Goal: Task Accomplishment & Management: Use online tool/utility

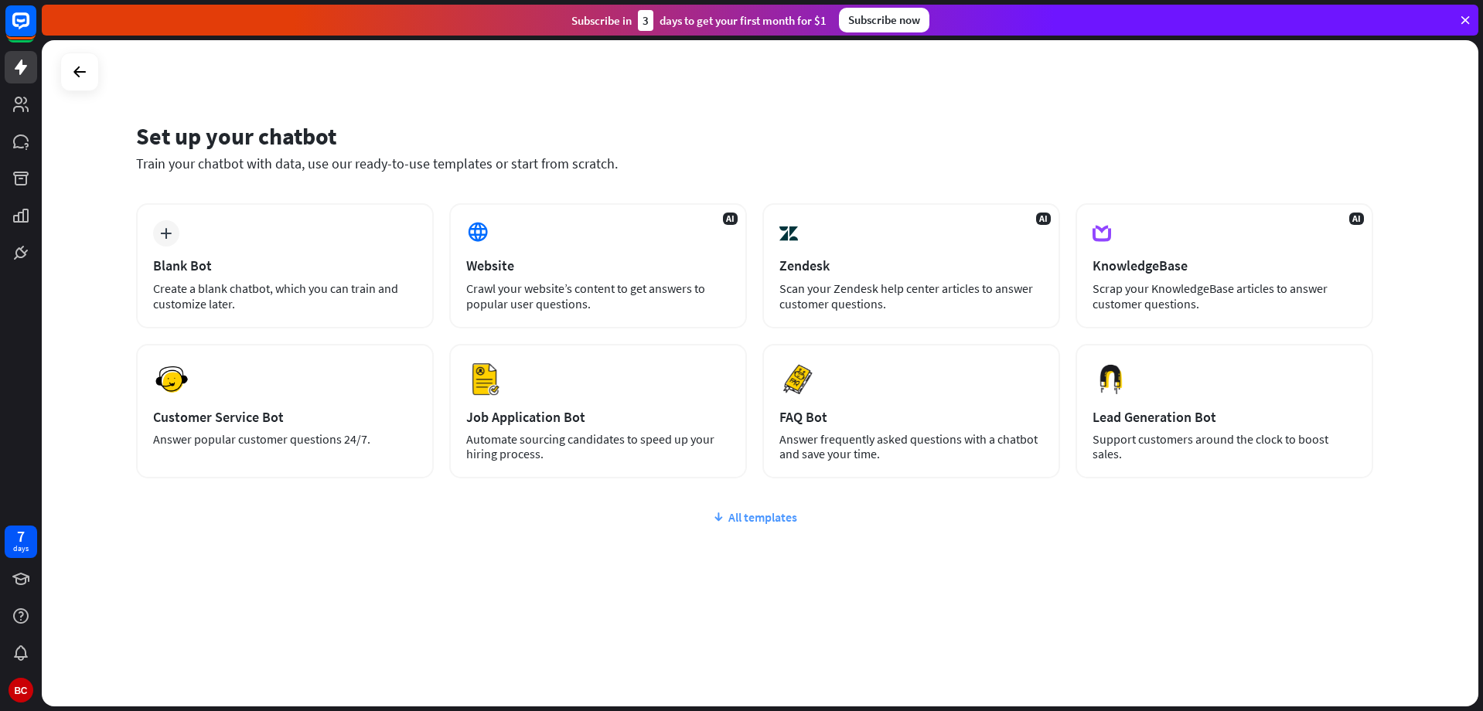
click at [757, 520] on div "All templates" at bounding box center [754, 516] width 1237 height 15
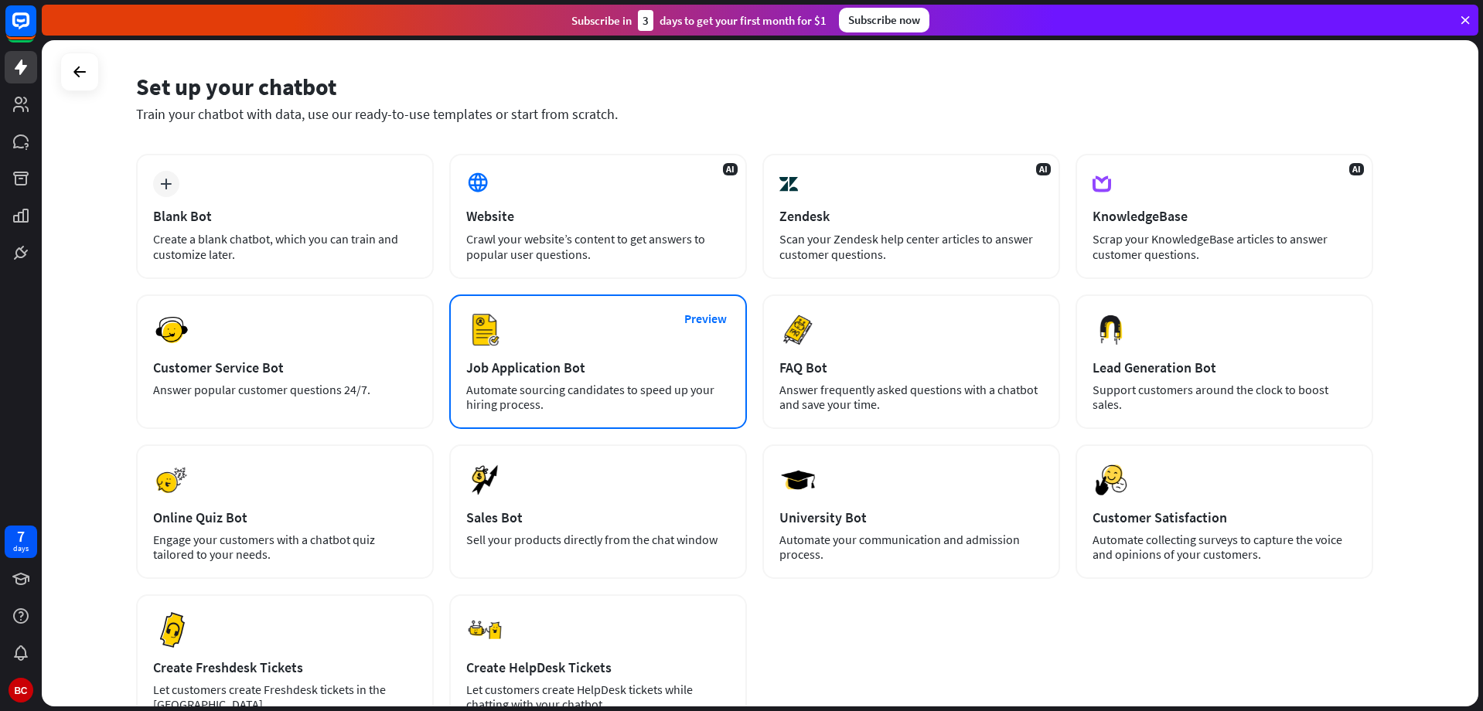
scroll to position [77, 0]
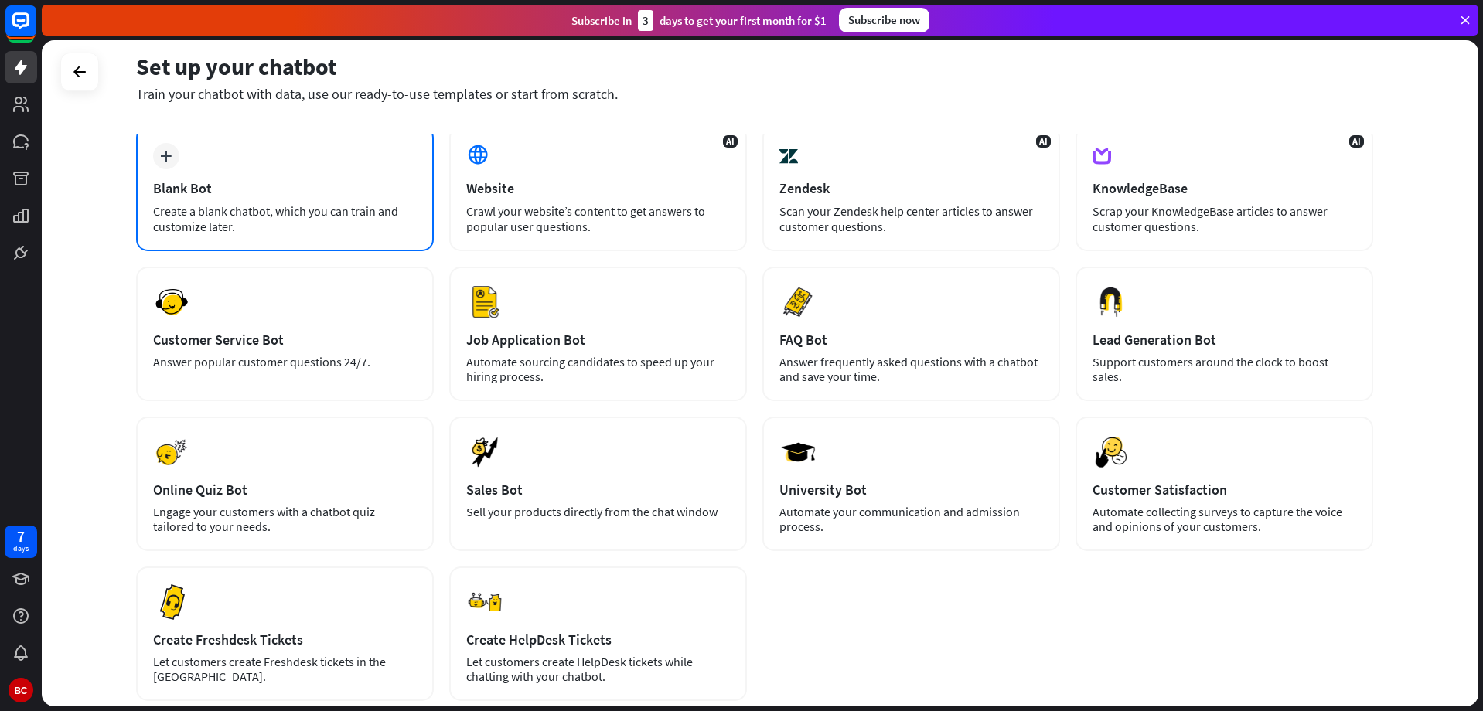
click at [297, 196] on div "Blank Bot" at bounding box center [285, 188] width 264 height 18
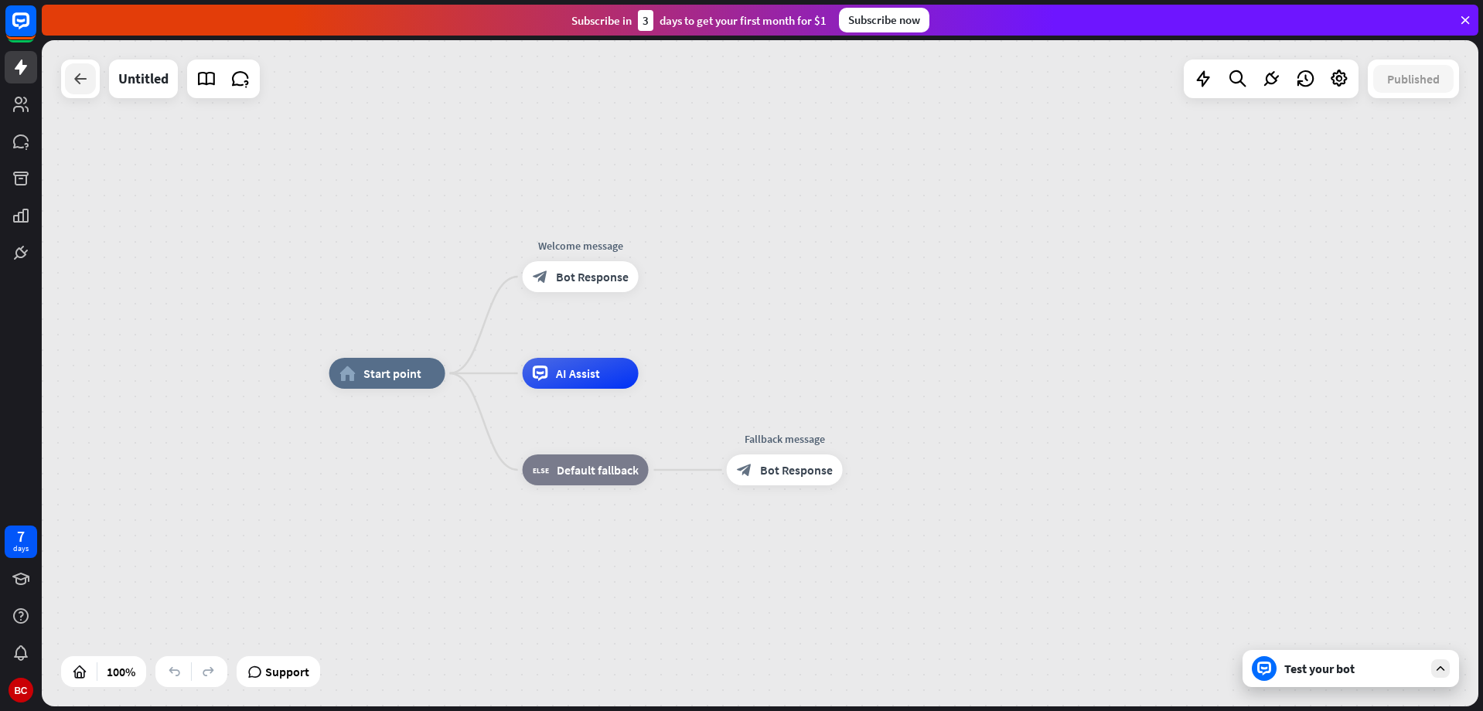
click at [72, 81] on icon at bounding box center [80, 79] width 19 height 19
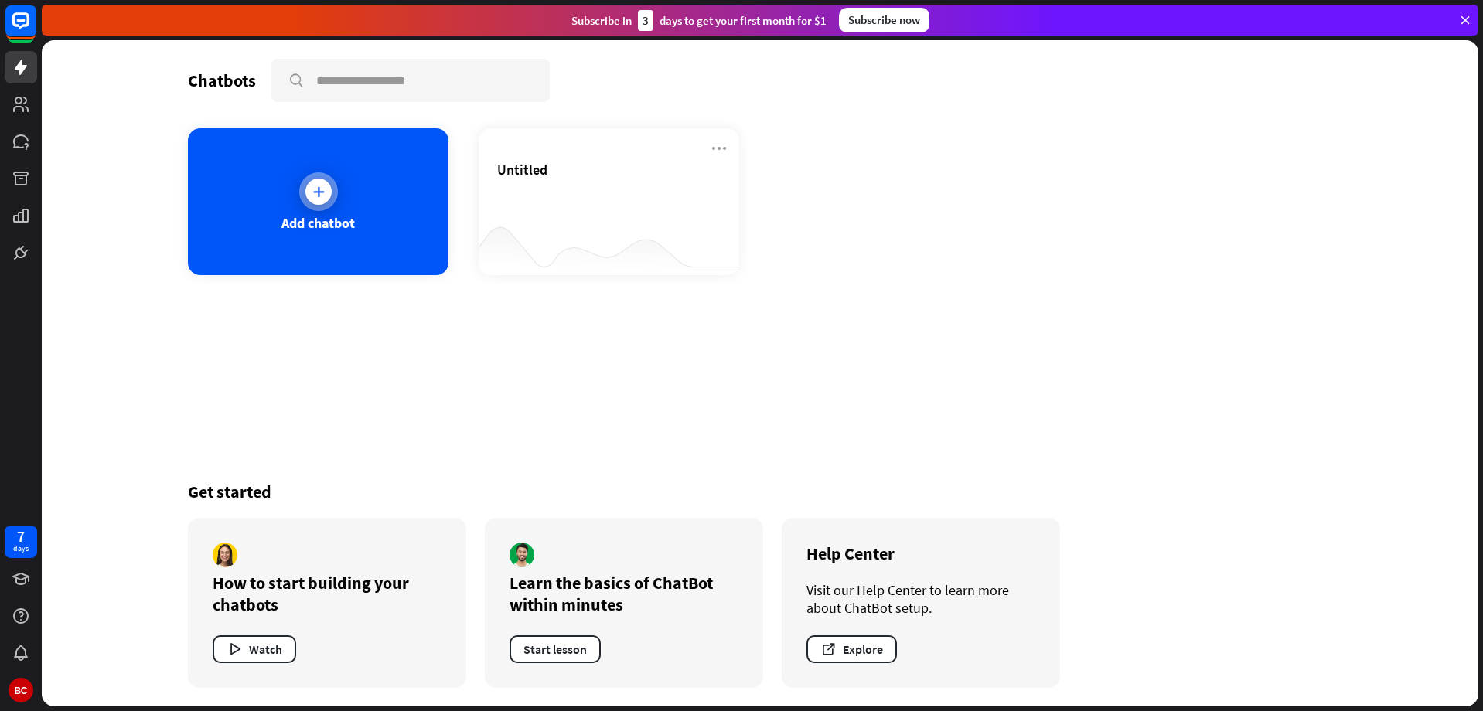
click at [349, 186] on div "Add chatbot" at bounding box center [318, 201] width 261 height 147
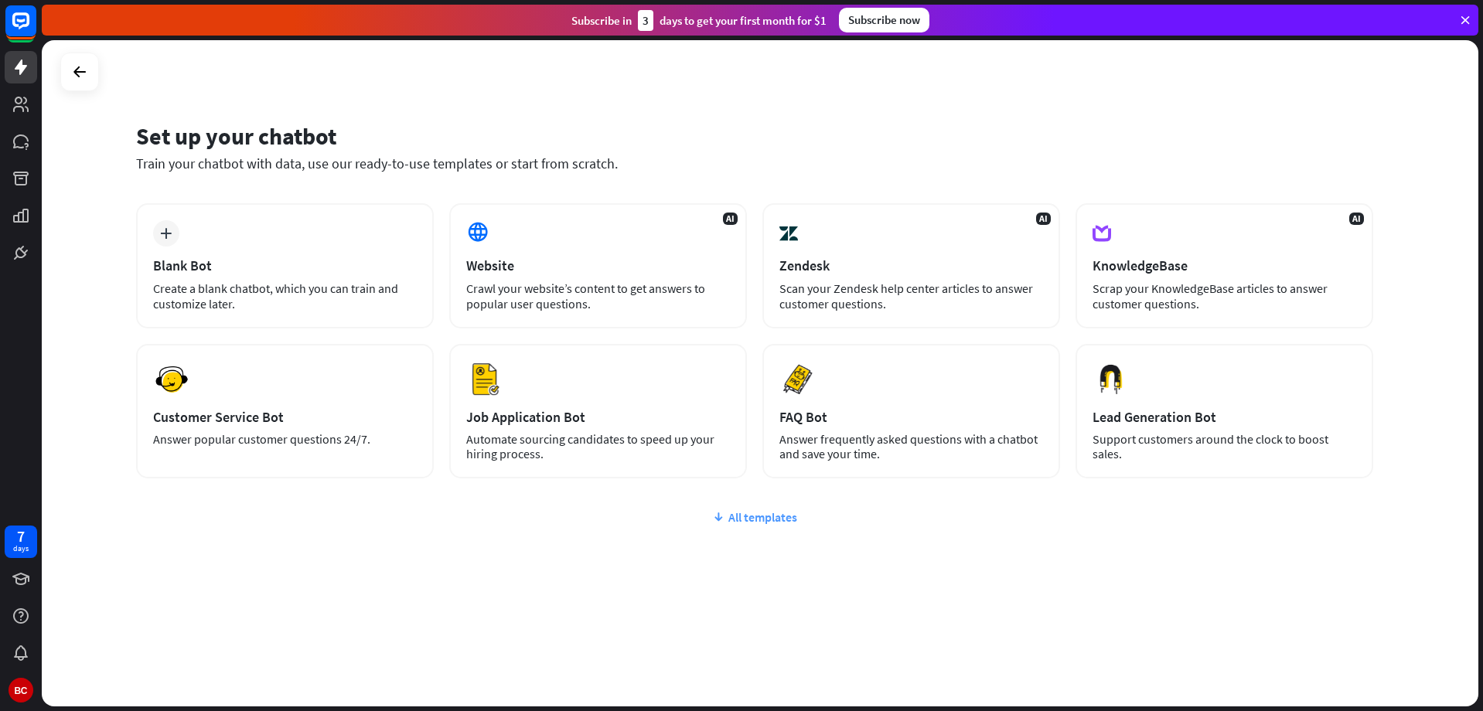
click at [757, 521] on div "All templates" at bounding box center [754, 516] width 1237 height 15
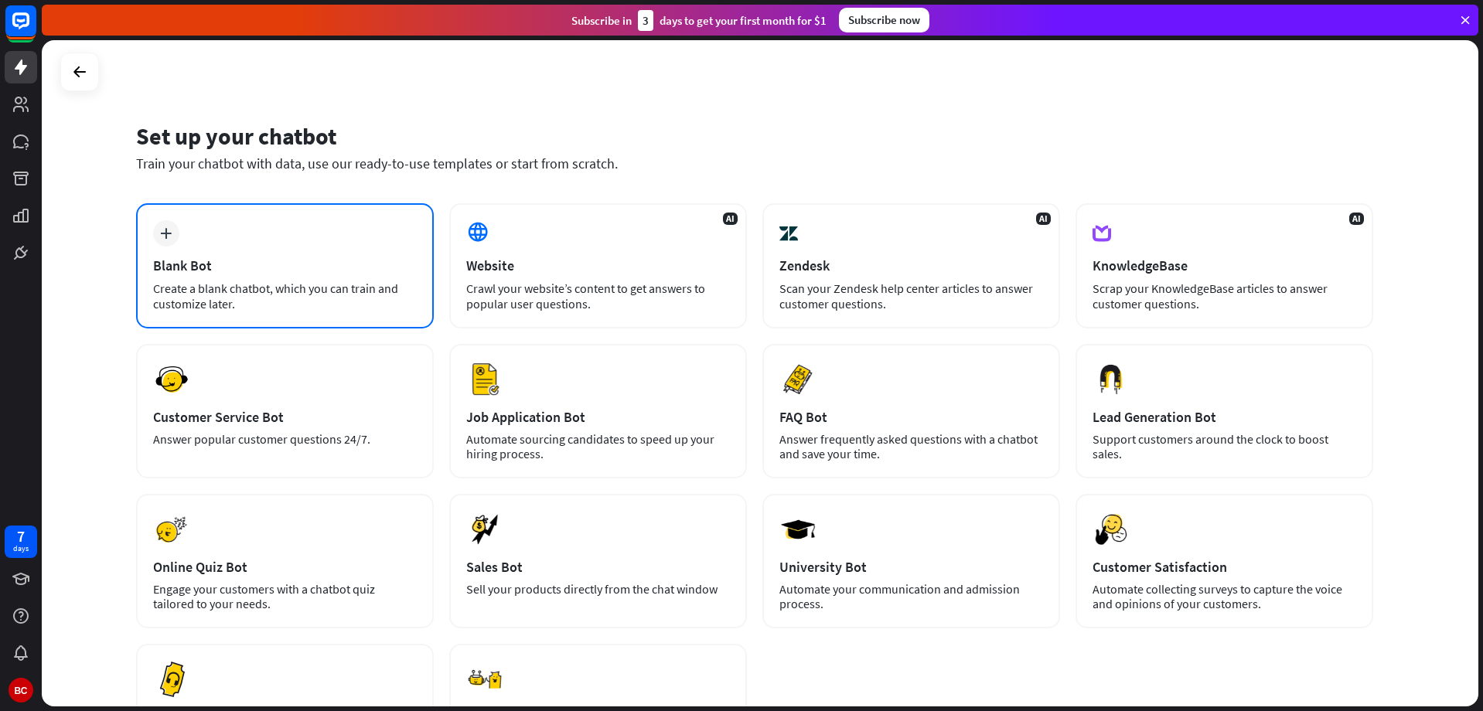
click at [351, 239] on div "plus Blank Bot Create a blank chatbot, which you can train and customize later." at bounding box center [285, 265] width 298 height 125
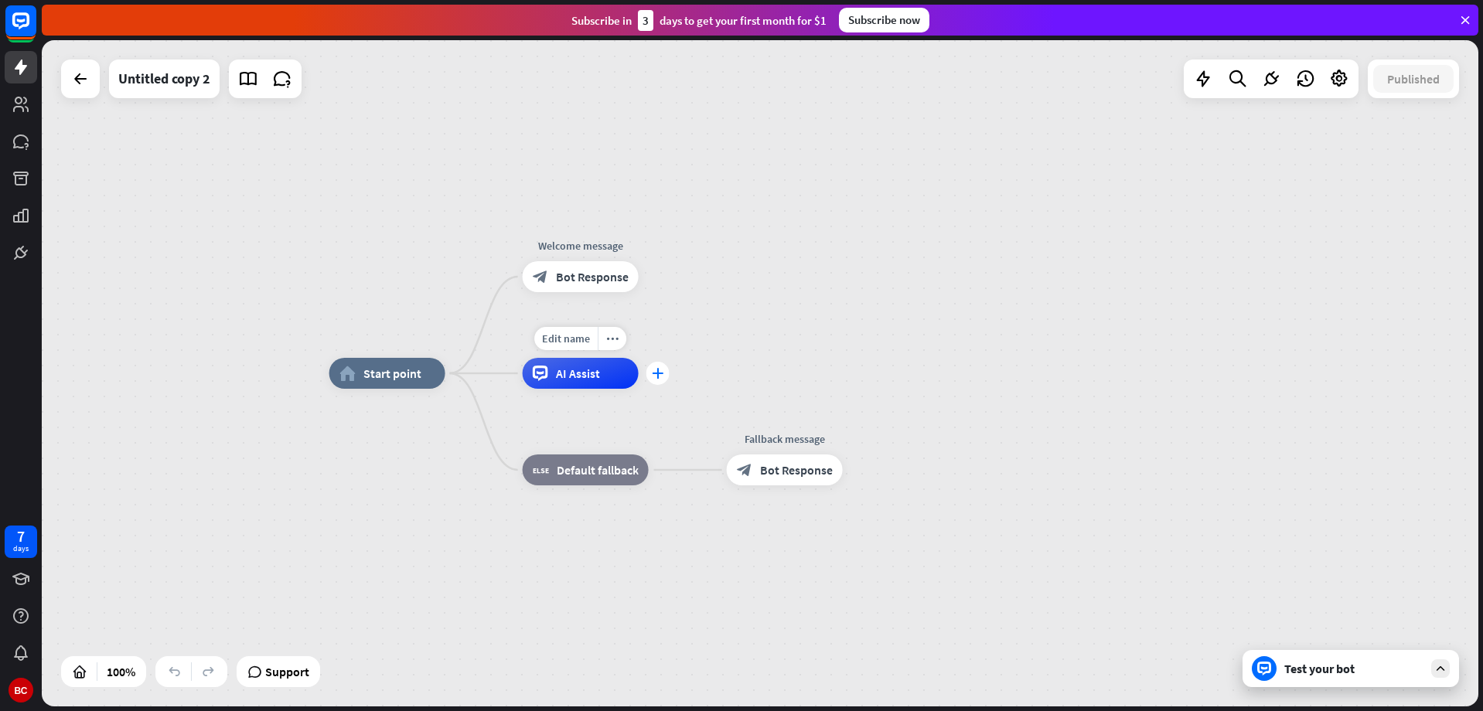
click at [669, 373] on div "plus" at bounding box center [657, 373] width 23 height 23
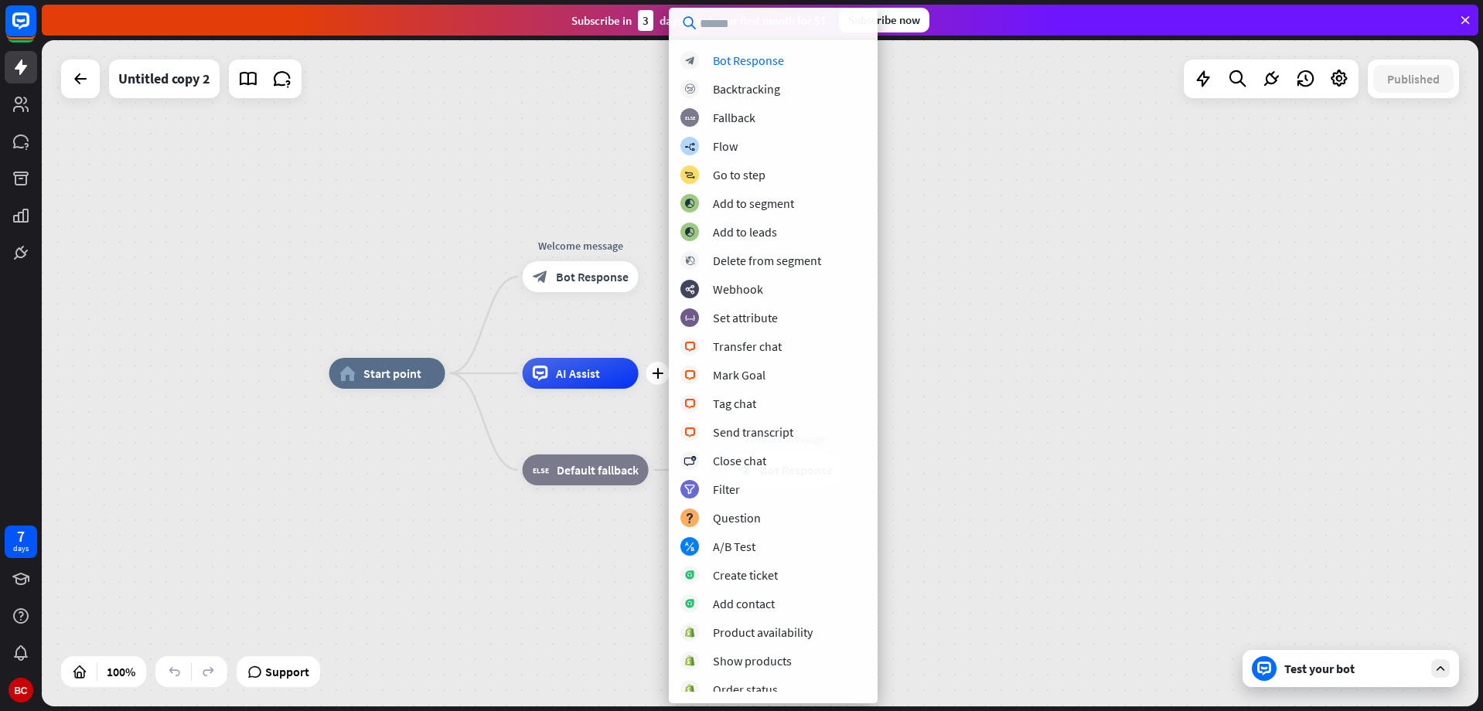
click at [741, 26] on input "text" at bounding box center [773, 23] width 209 height 31
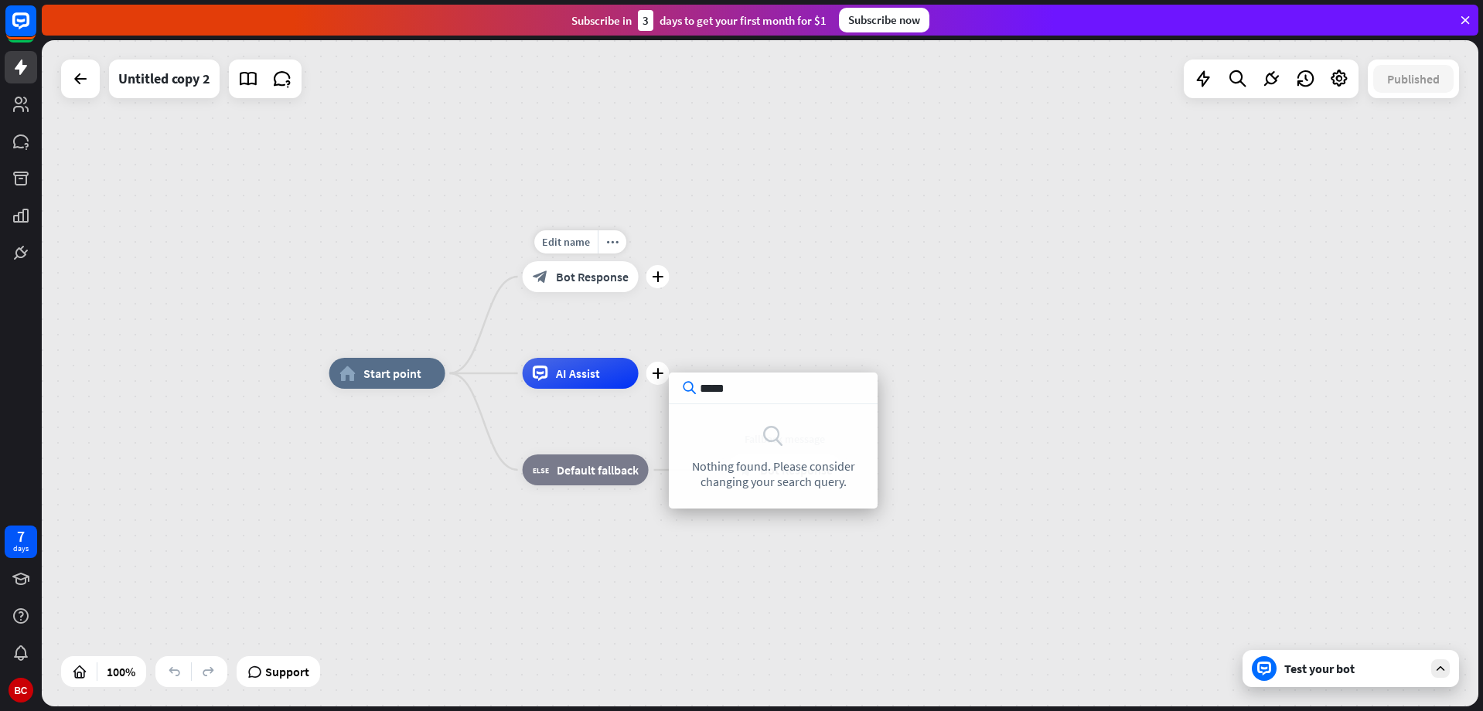
type input "*****"
click at [80, 93] on div at bounding box center [80, 78] width 31 height 31
